Goal: Information Seeking & Learning: Learn about a topic

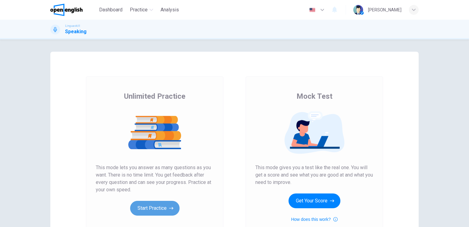
click at [167, 204] on button "Start Practice" at bounding box center [154, 208] width 49 height 15
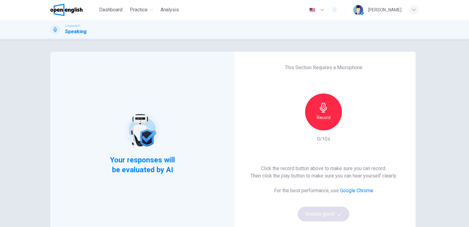
drag, startPoint x: 469, startPoint y: 119, endPoint x: 469, endPoint y: 148, distance: 28.9
click at [469, 148] on html "This site uses cookies, as explained in our Privacy Policy . If you agree to th…" at bounding box center [234, 113] width 469 height 227
click at [407, 7] on div "[PERSON_NAME]" at bounding box center [386, 10] width 65 height 10
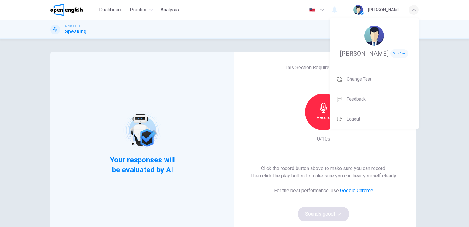
click at [116, 11] on div at bounding box center [234, 113] width 469 height 227
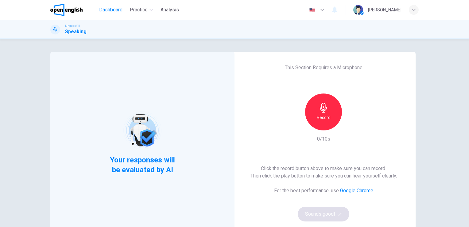
click at [114, 11] on span "Dashboard" at bounding box center [110, 9] width 23 height 7
